Goal: Complete application form: Complete application form

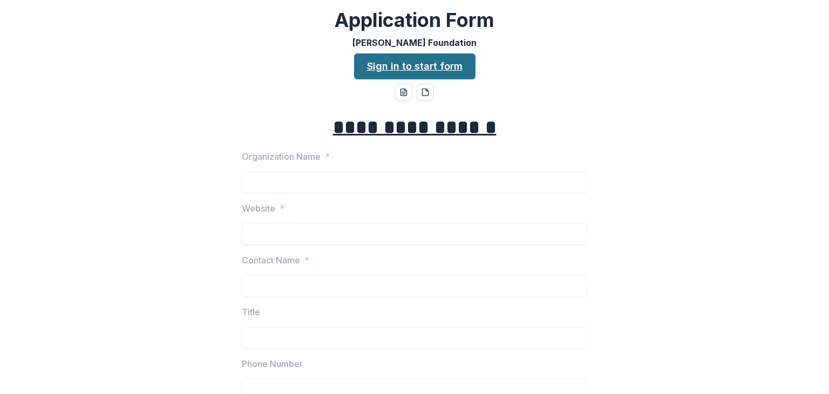
click at [415, 66] on link "Sign in to start form" at bounding box center [414, 66] width 121 height 26
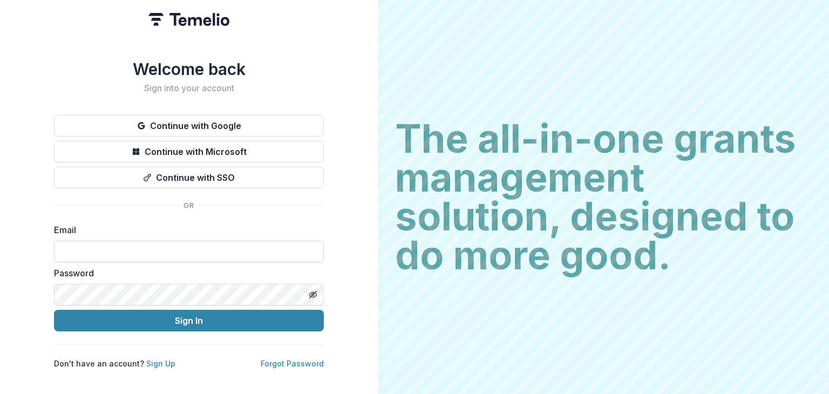
click at [194, 253] on input at bounding box center [189, 252] width 270 height 22
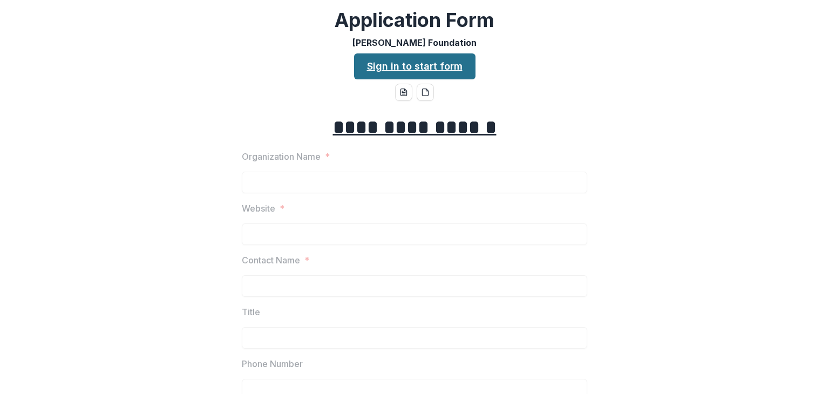
click at [419, 70] on link "Sign in to start form" at bounding box center [414, 66] width 121 height 26
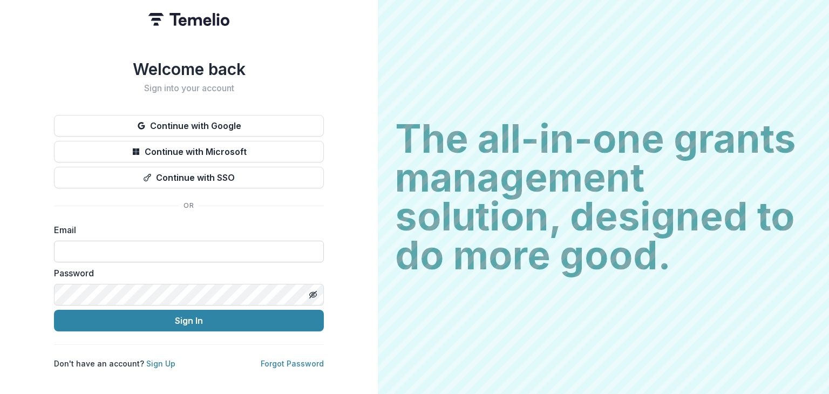
click at [146, 249] on input at bounding box center [189, 252] width 270 height 22
click at [54, 310] on button "Sign In" at bounding box center [189, 321] width 270 height 22
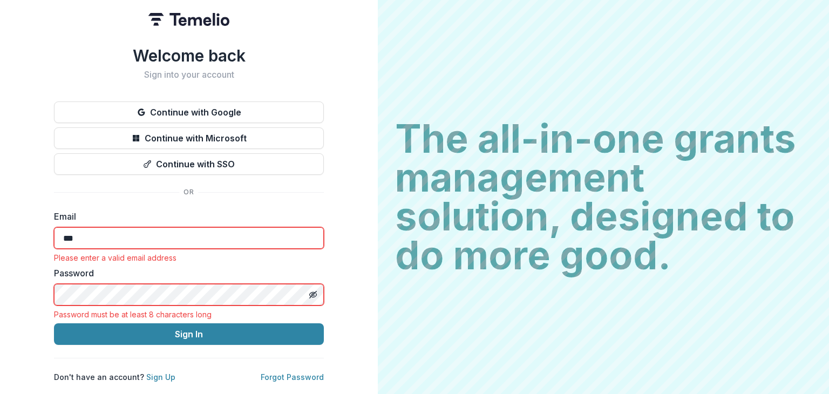
type input "**********"
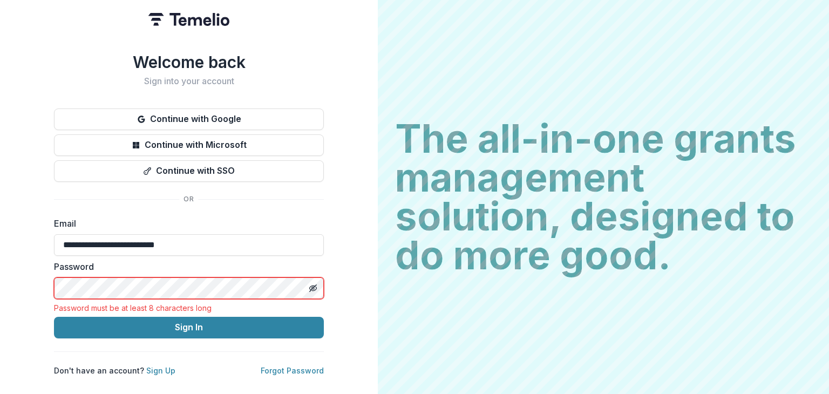
click at [56, 82] on h2 "Sign into your account" at bounding box center [189, 81] width 270 height 10
click at [150, 366] on link "Sign Up" at bounding box center [160, 370] width 29 height 9
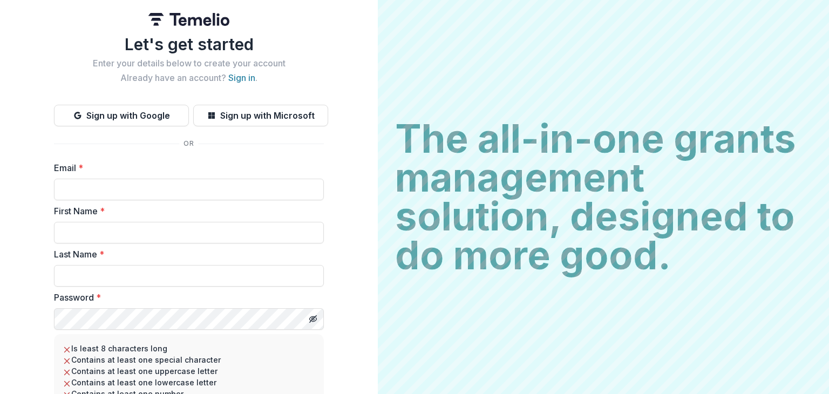
scroll to position [96, 0]
